Goal: Navigation & Orientation: Find specific page/section

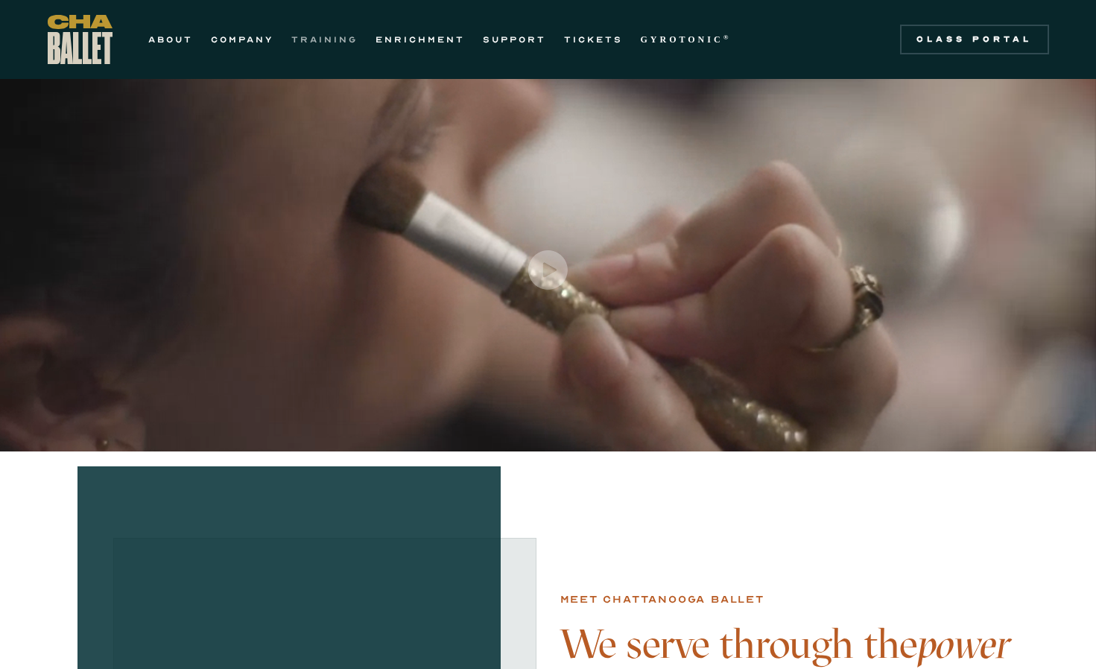
click at [317, 39] on link "TRAINING" at bounding box center [324, 40] width 66 height 18
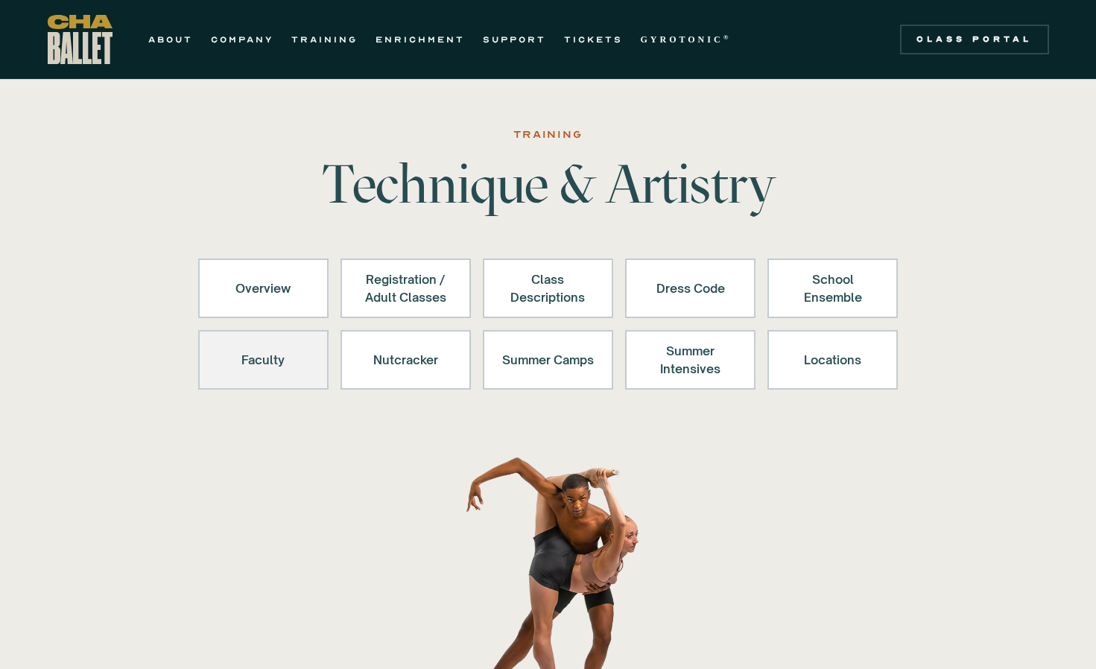
click at [282, 373] on div "Faculty" at bounding box center [264, 360] width 92 height 36
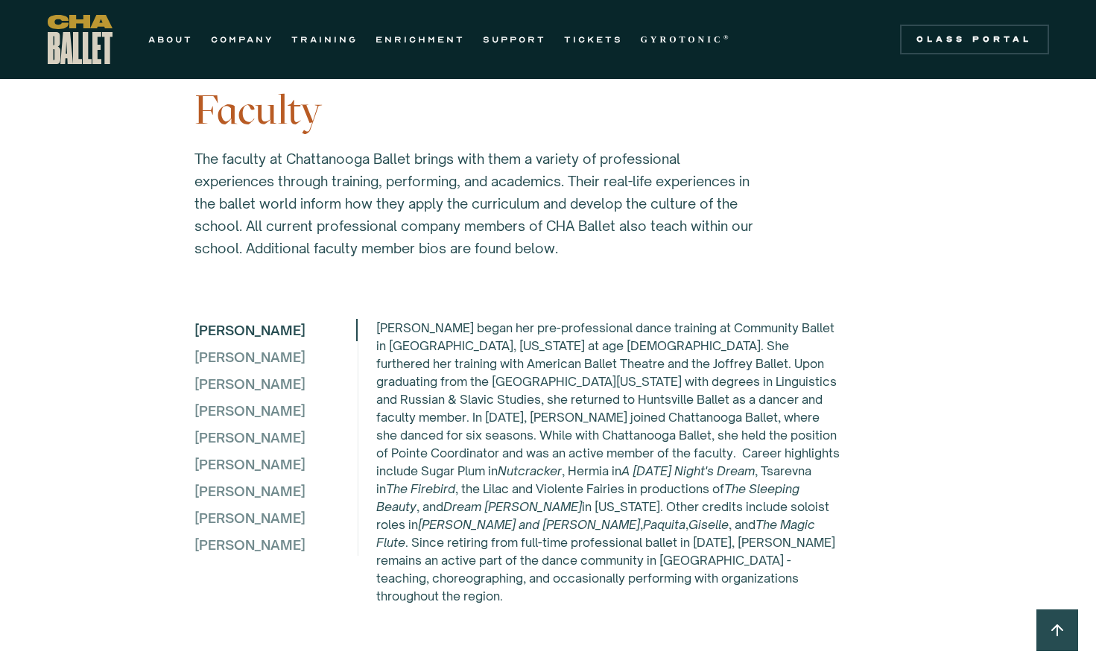
scroll to position [3882, 0]
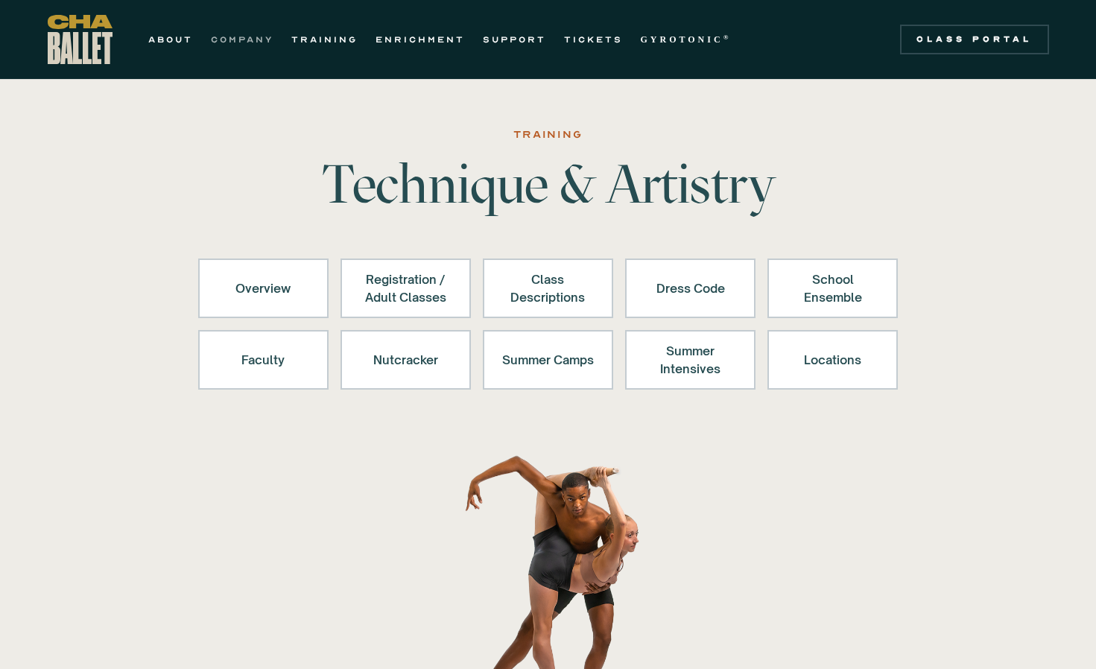
click at [253, 40] on link "COMPANY" at bounding box center [242, 40] width 63 height 18
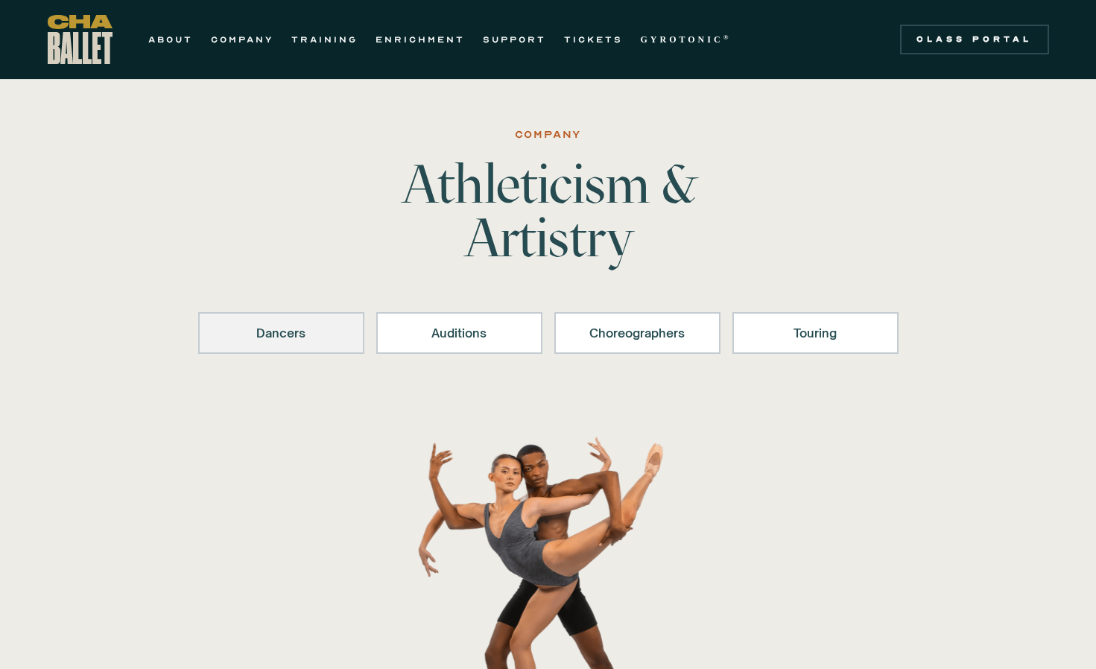
click at [295, 338] on div "Dancers" at bounding box center [281, 333] width 127 height 18
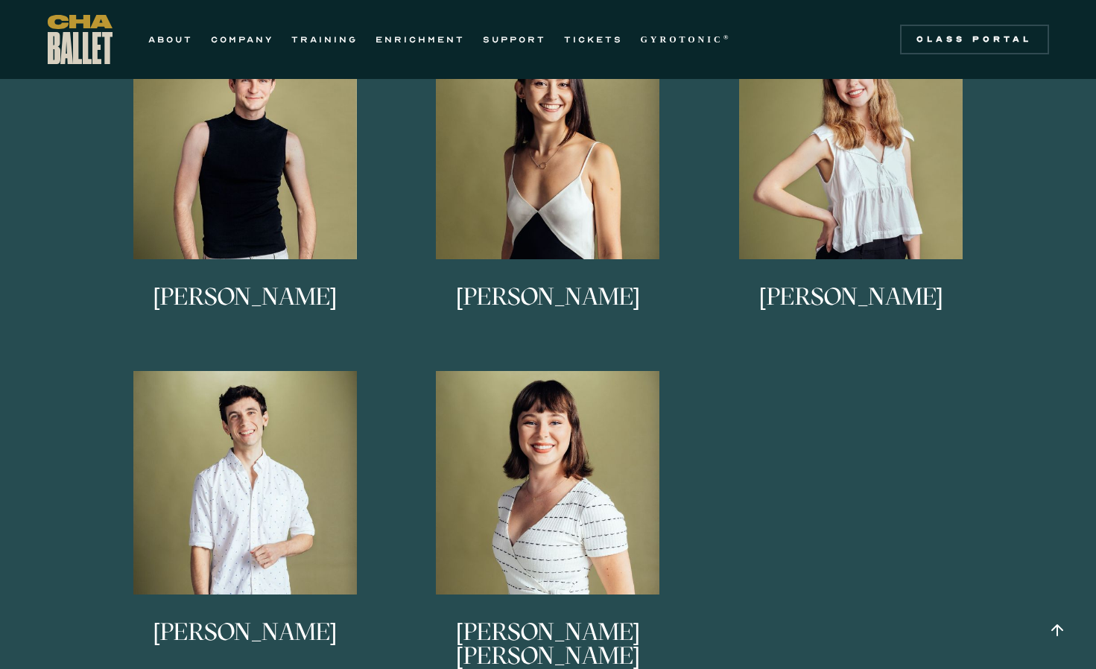
scroll to position [1036, 0]
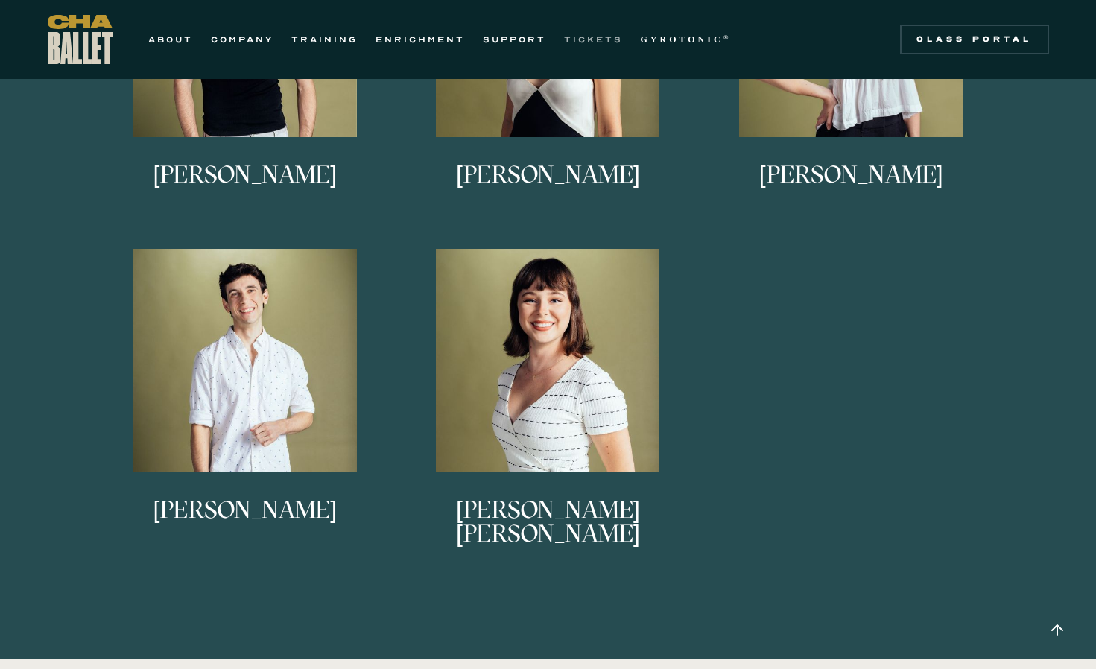
click at [609, 39] on link "TICKETS" at bounding box center [593, 40] width 59 height 18
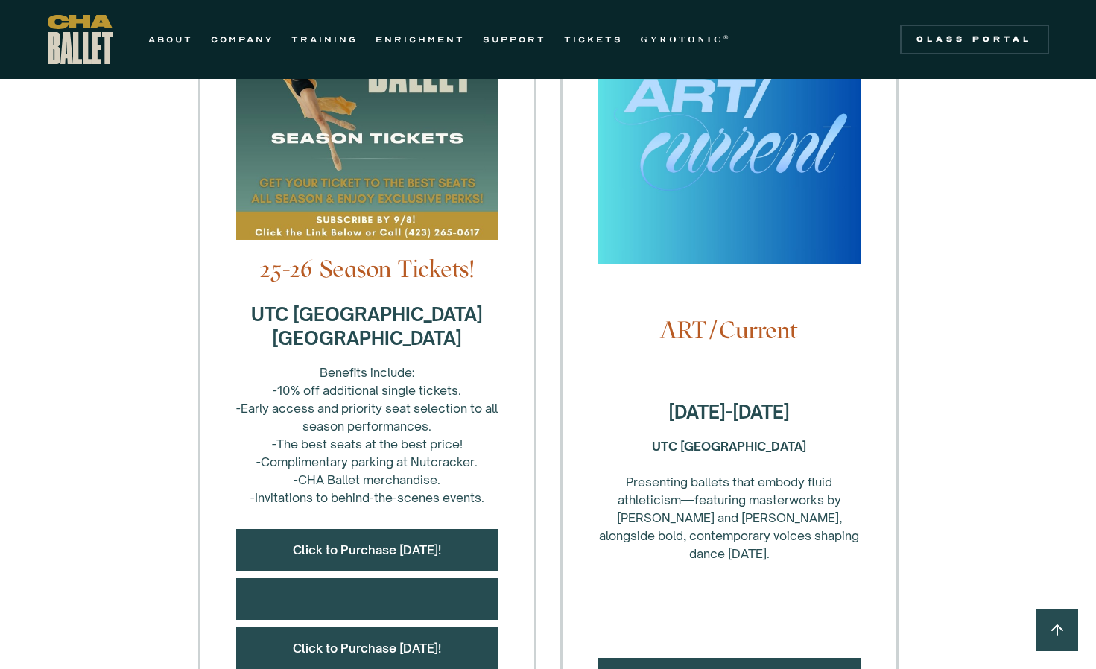
scroll to position [318, 0]
